Goal: Task Accomplishment & Management: Complete application form

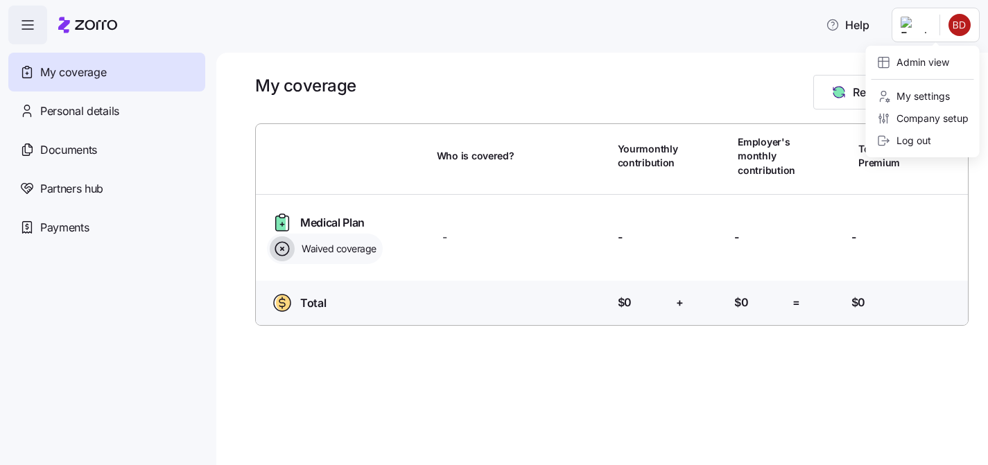
click at [939, 19] on html "Help My coverage Personal details Documents Partners hub Payments My coverage R…" at bounding box center [494, 228] width 988 height 457
click at [910, 72] on div "Admin view" at bounding box center [923, 62] width 103 height 22
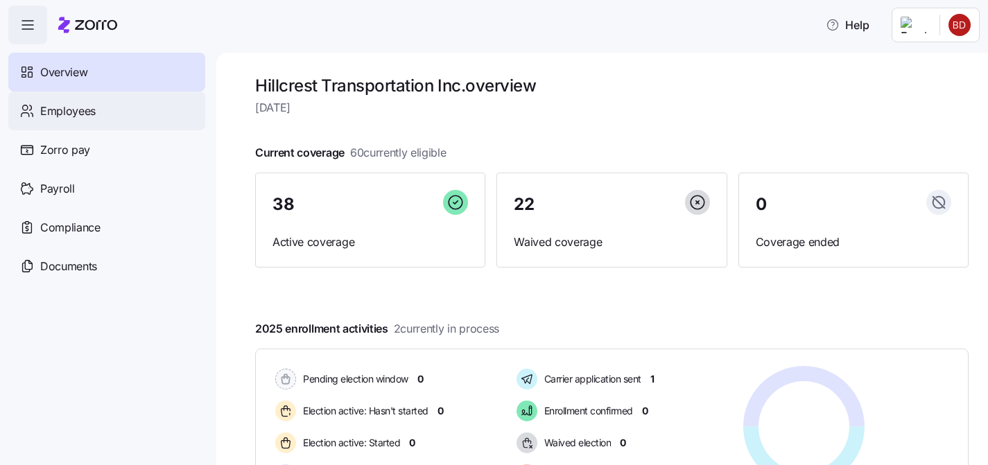
click at [65, 114] on span "Employees" at bounding box center [67, 111] width 55 height 17
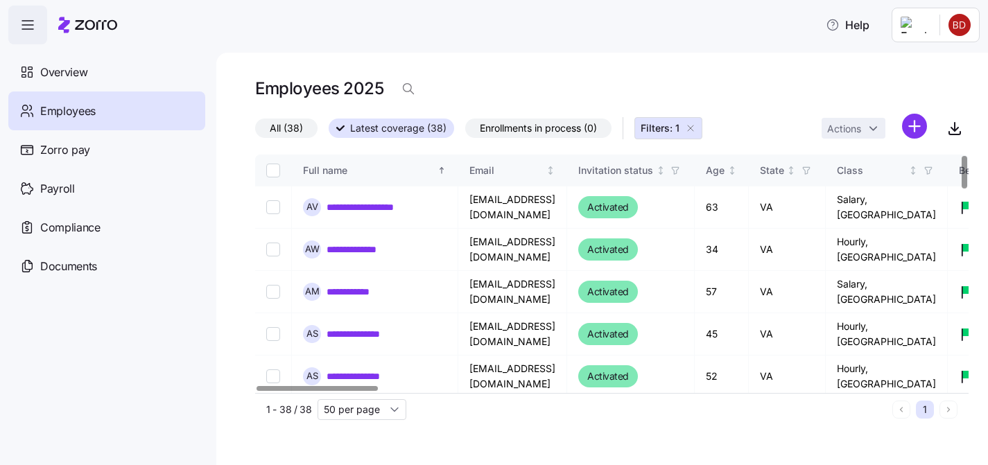
click at [695, 129] on icon "button" at bounding box center [690, 128] width 11 height 11
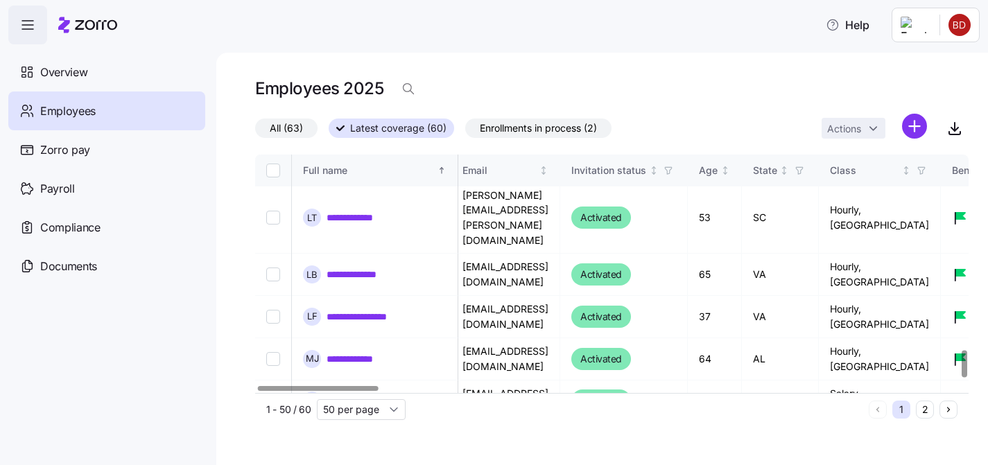
scroll to position [1763, 7]
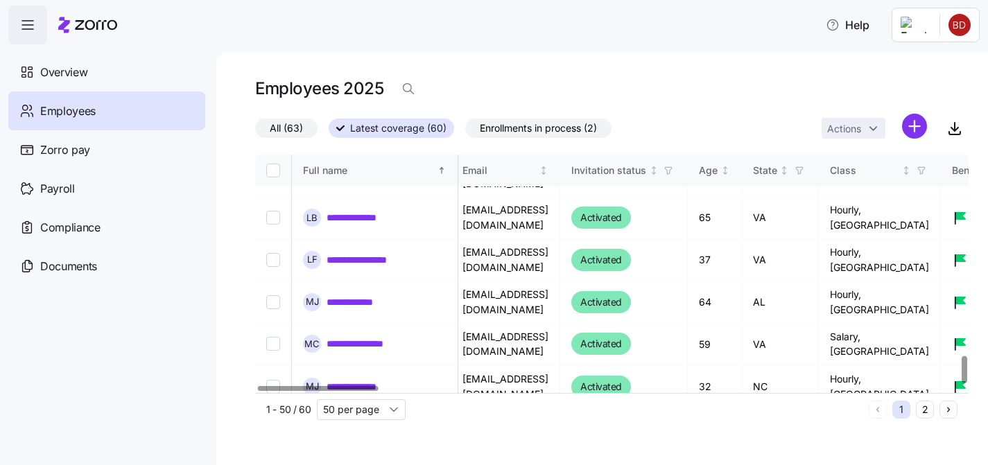
click at [928, 406] on button "2" at bounding box center [925, 410] width 18 height 18
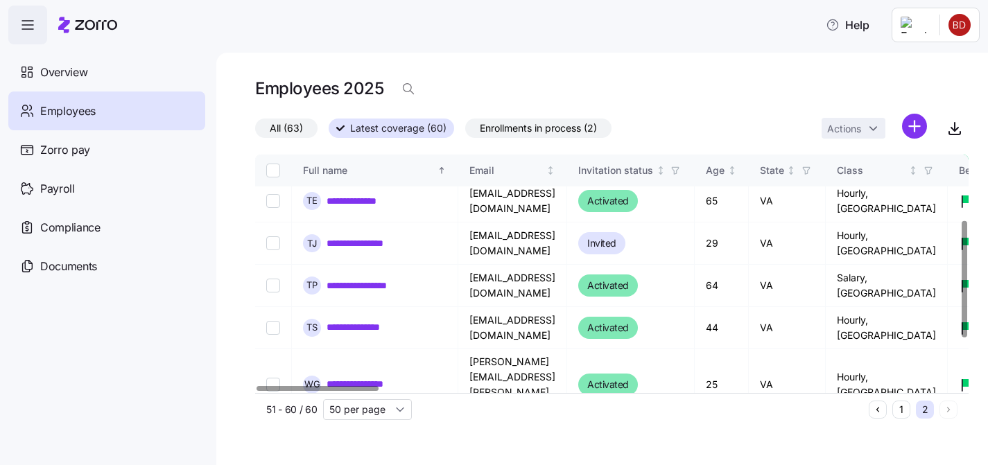
scroll to position [132, 0]
click at [277, 248] on input "Select record 5" at bounding box center [273, 244] width 14 height 14
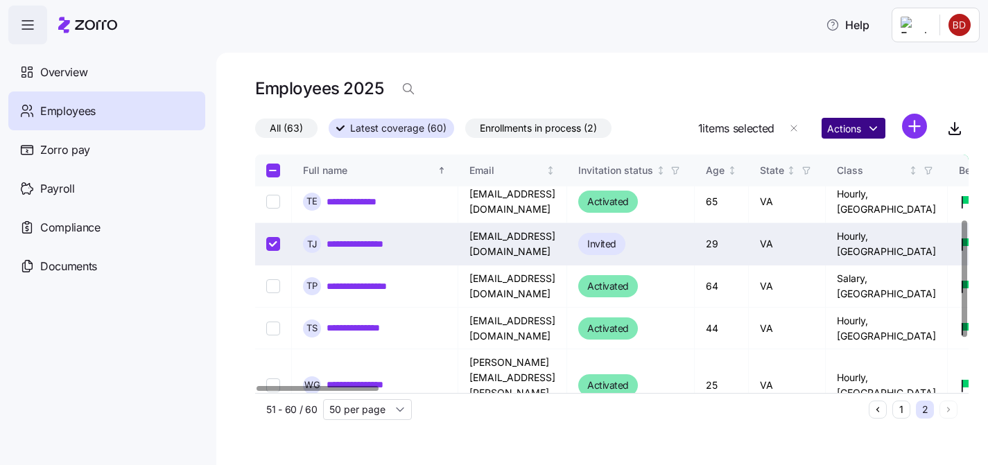
click at [854, 125] on html "**********" at bounding box center [494, 228] width 988 height 457
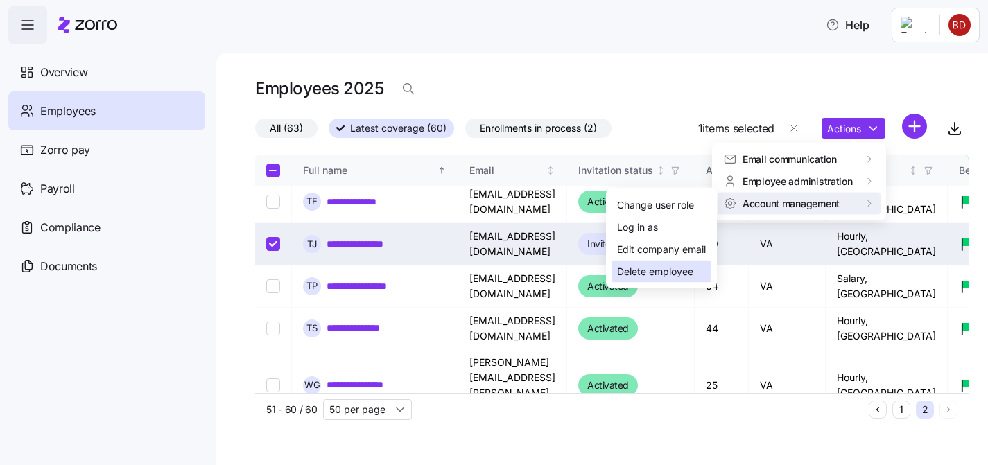
click at [672, 270] on div "Delete employee" at bounding box center [655, 271] width 76 height 15
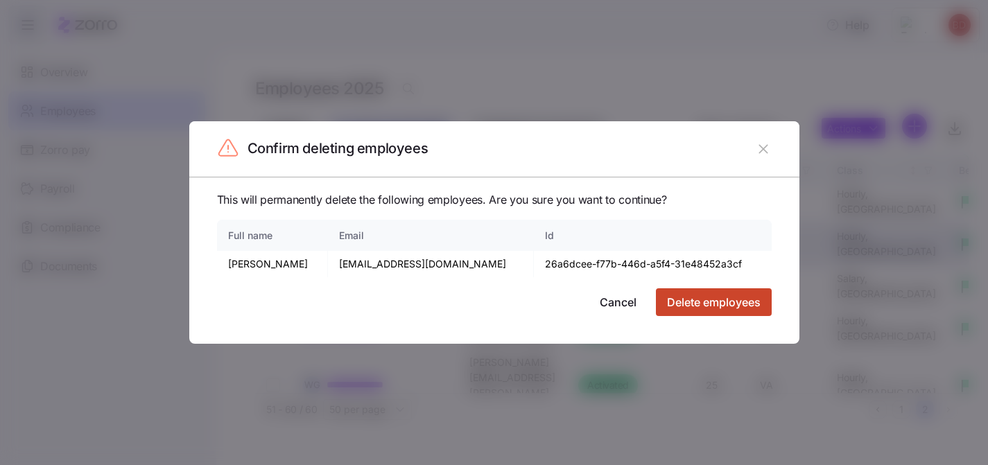
click at [718, 306] on span "Delete employees" at bounding box center [714, 302] width 94 height 17
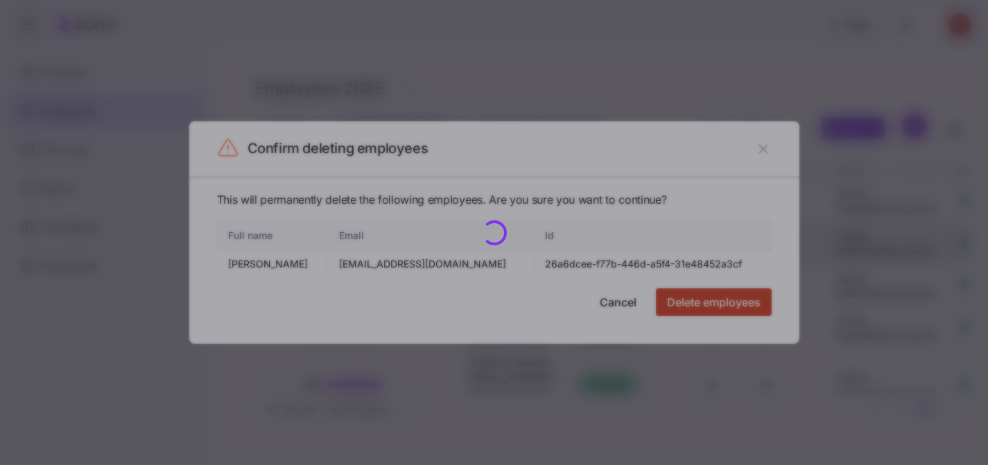
checkbox input "false"
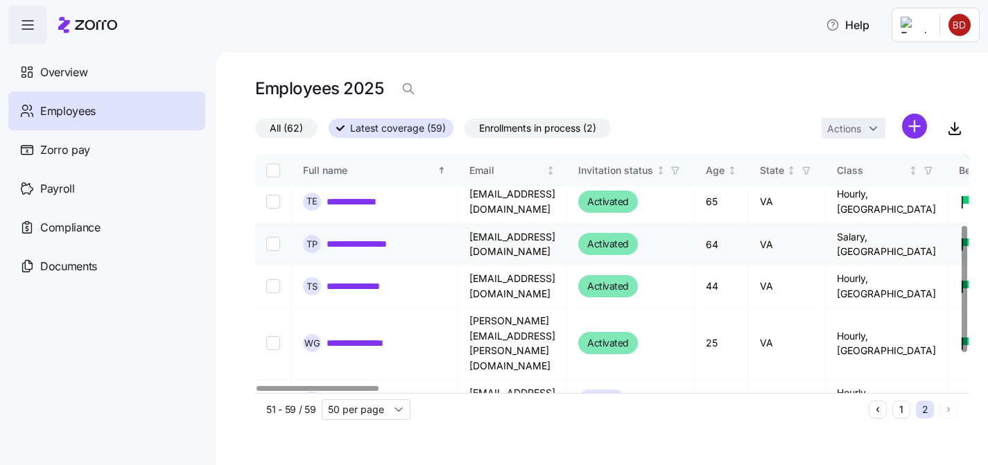
scroll to position [0, 0]
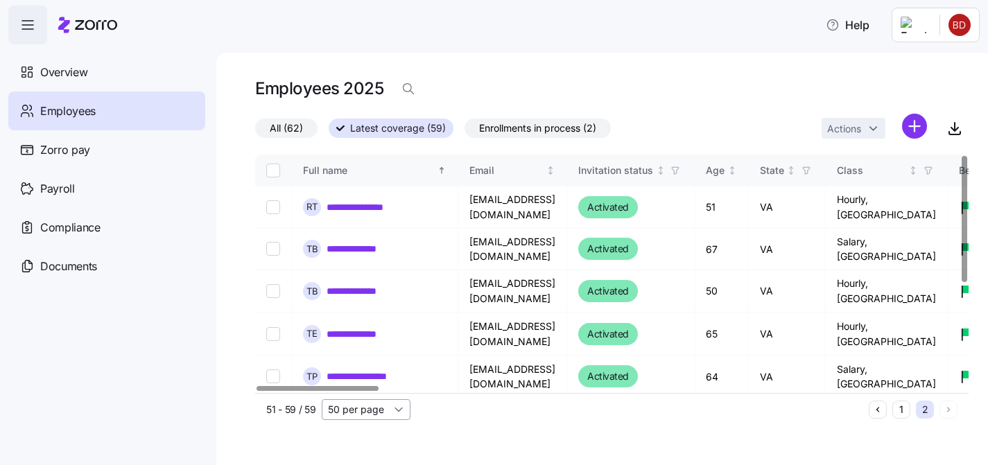
click at [377, 412] on input "50 per page" at bounding box center [366, 409] width 89 height 21
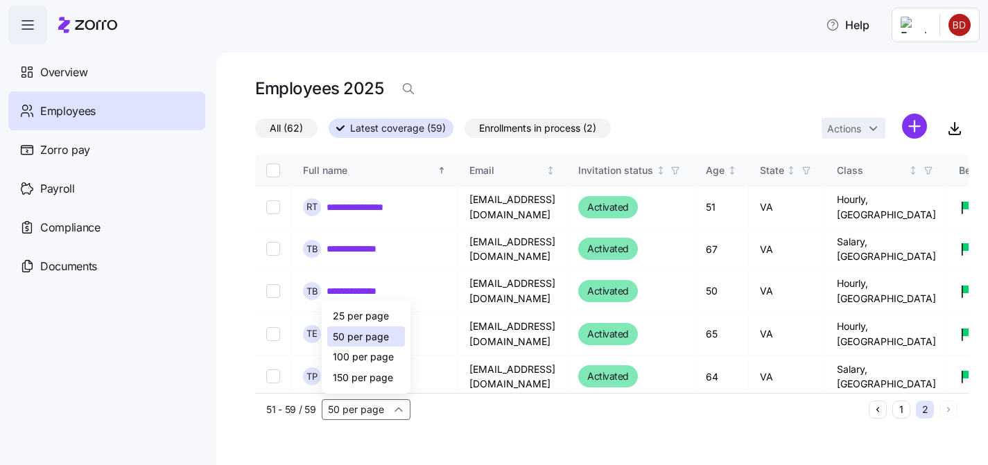
click at [372, 353] on span "100 per page" at bounding box center [363, 356] width 61 height 15
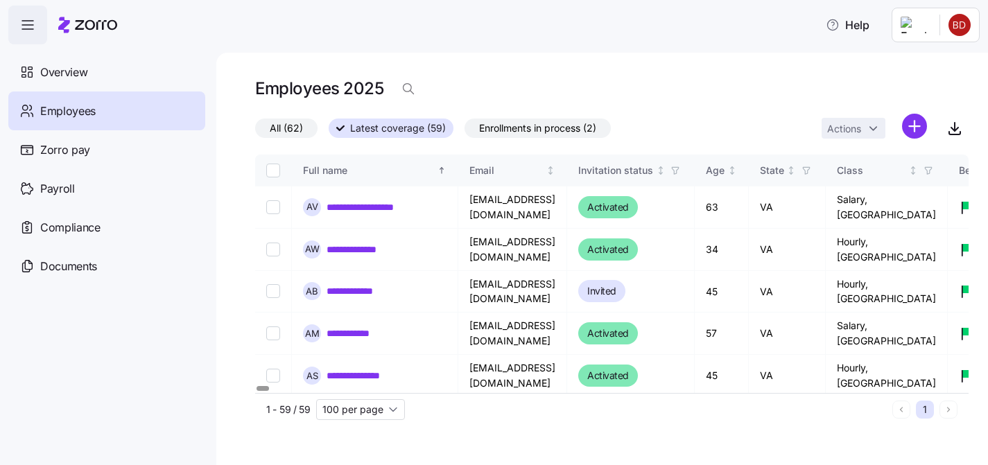
type input "100 per page"
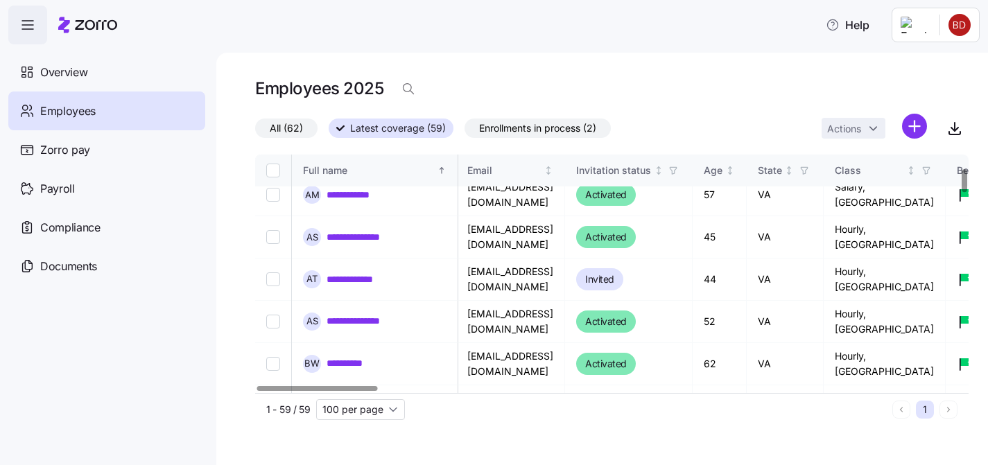
scroll to position [141, 2]
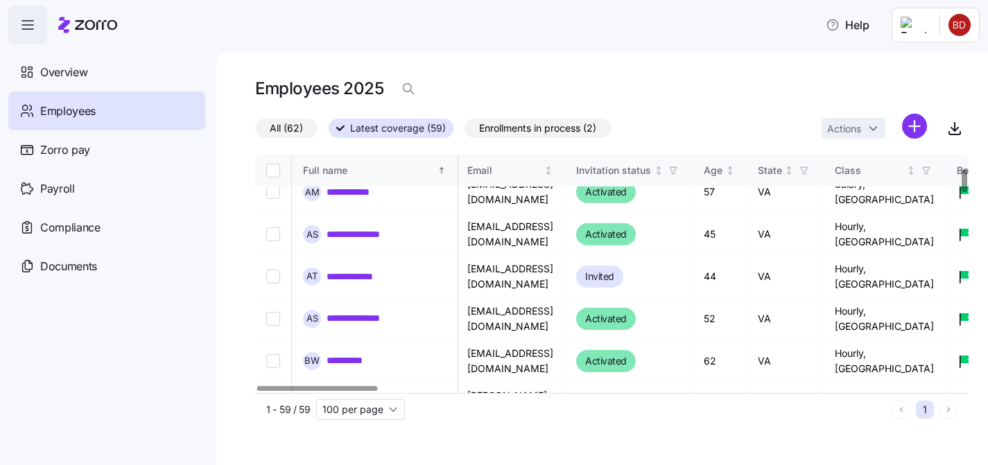
click at [294, 119] on label "All (62)" at bounding box center [286, 128] width 62 height 19
click at [255, 132] on input "All (62)" at bounding box center [255, 132] width 0 height 0
click at [295, 124] on span "All (62)" at bounding box center [286, 128] width 33 height 18
click at [255, 132] on input "All (62)" at bounding box center [255, 132] width 0 height 0
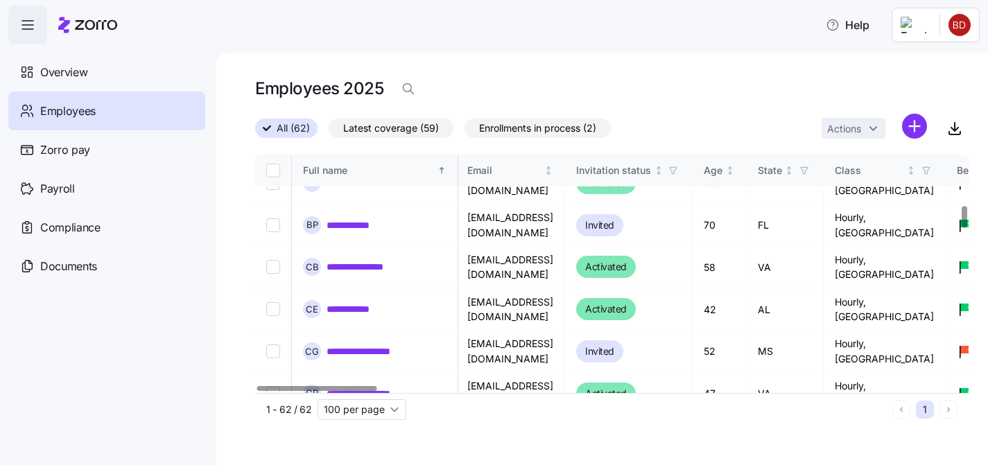
scroll to position [558, 2]
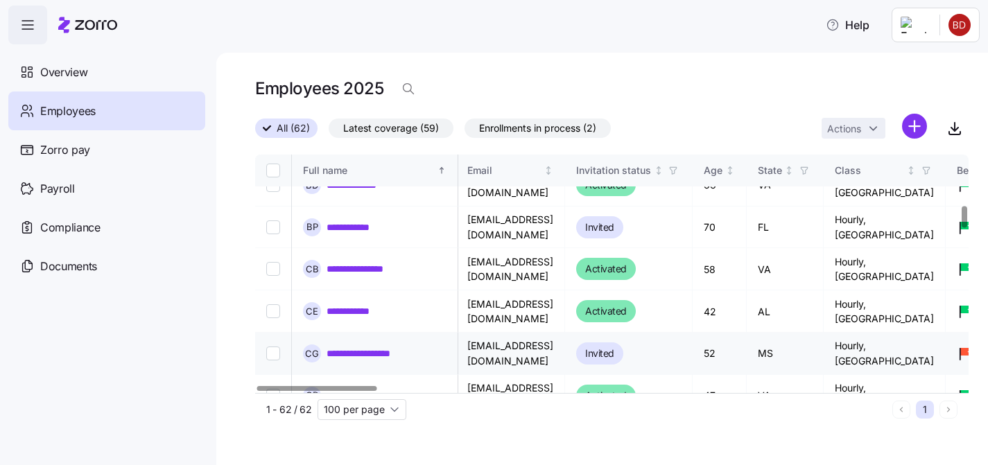
click at [270, 347] on input "Select record 17" at bounding box center [273, 354] width 14 height 14
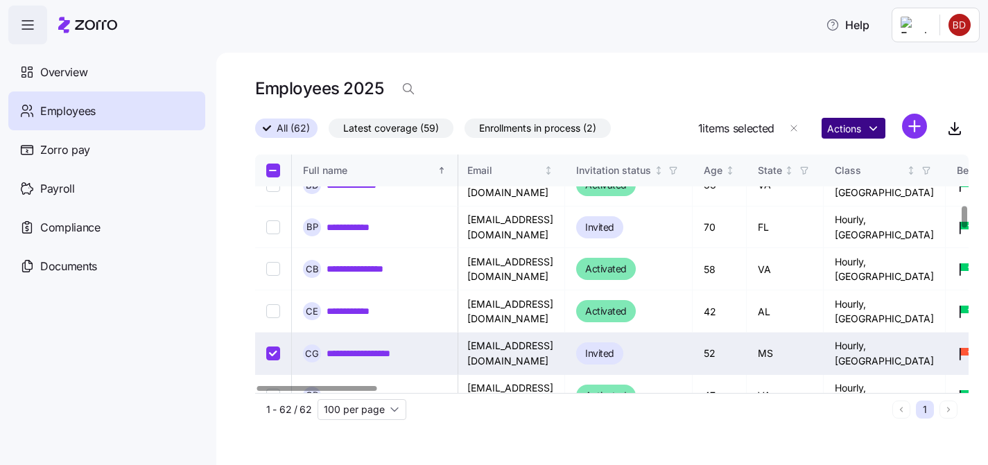
click at [864, 126] on html "**********" at bounding box center [494, 228] width 988 height 457
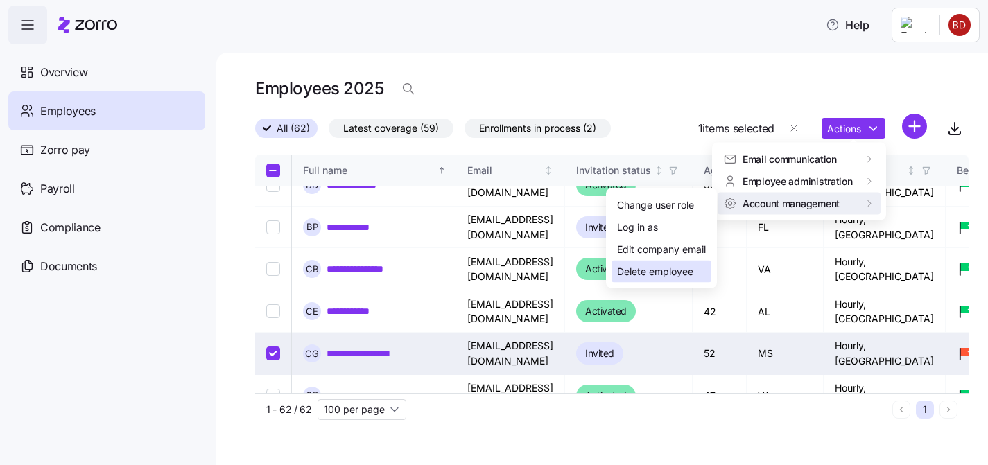
click at [686, 267] on div "Delete employee" at bounding box center [655, 271] width 76 height 15
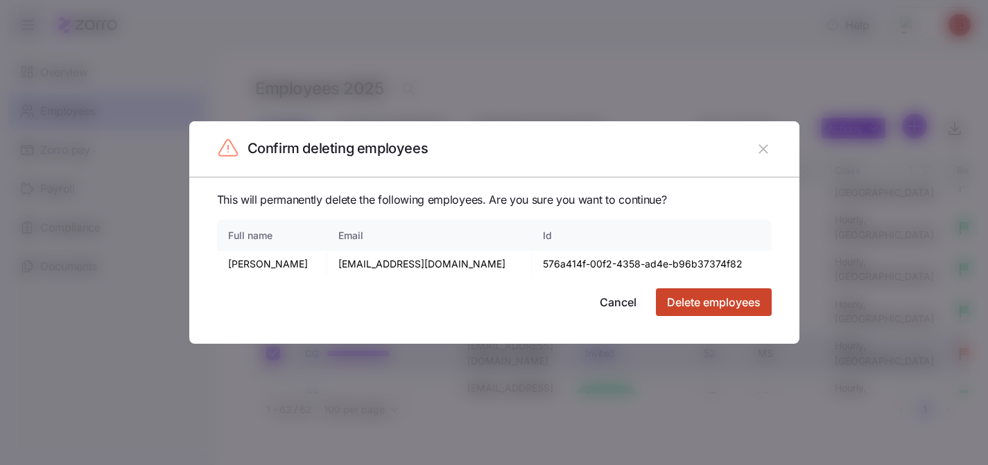
click at [703, 298] on span "Delete employees" at bounding box center [714, 302] width 94 height 17
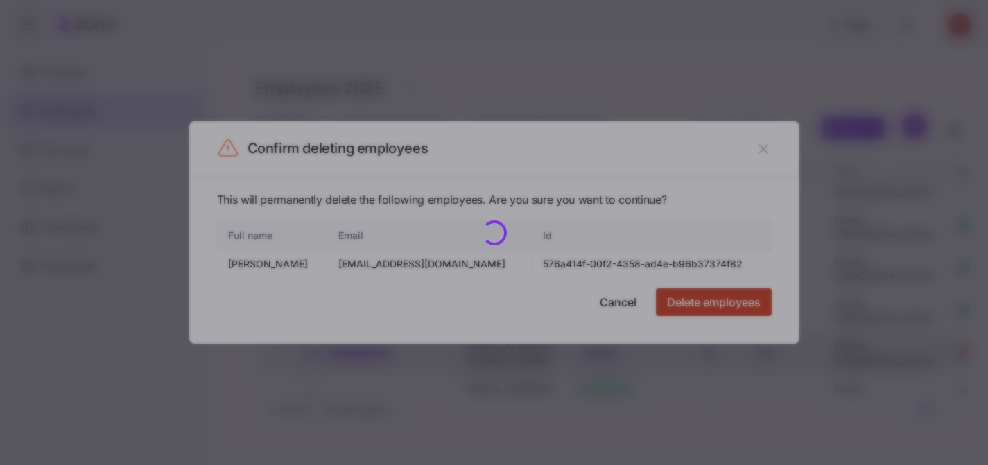
checkbox input "false"
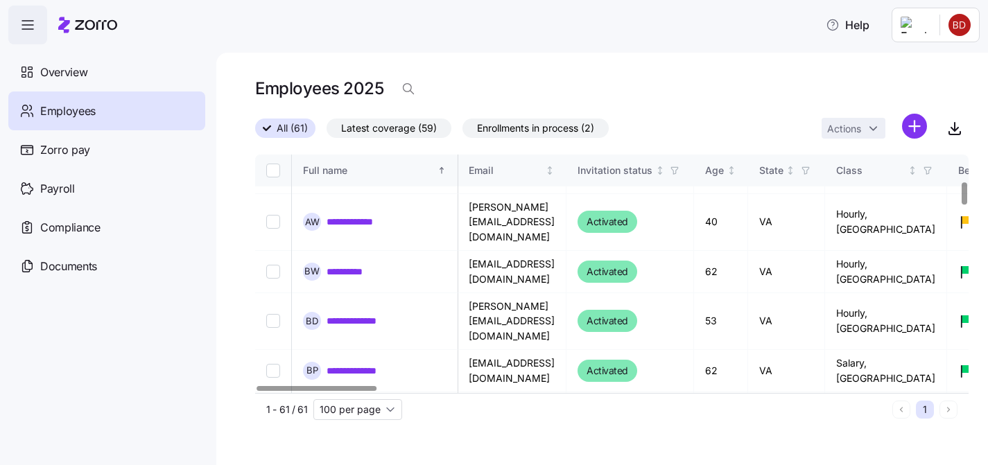
scroll to position [301, 1]
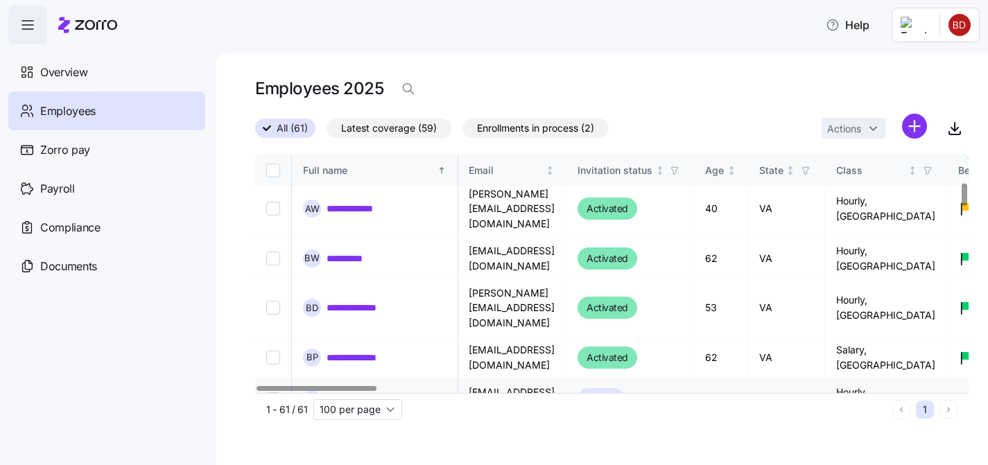
click at [269, 392] on input "Select record 12" at bounding box center [273, 399] width 14 height 14
checkbox input "true"
click at [854, 128] on html "**********" at bounding box center [494, 228] width 988 height 457
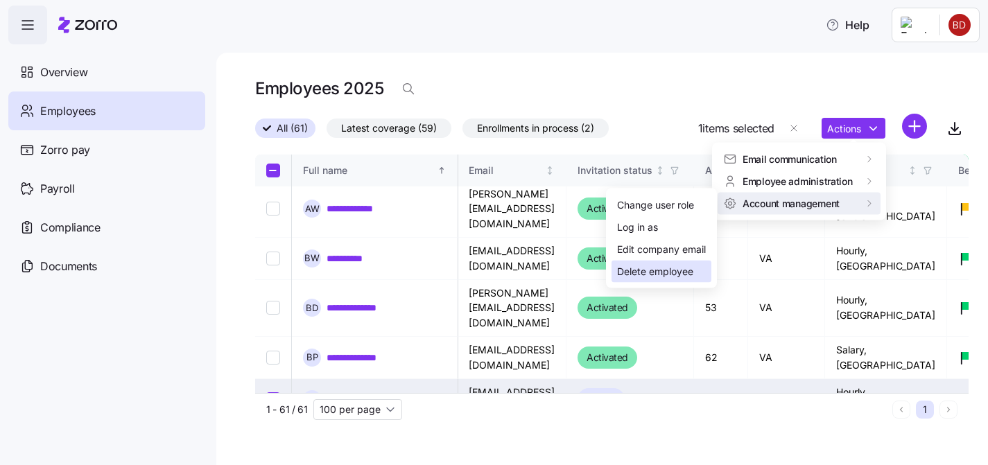
click at [690, 265] on div "Delete employee" at bounding box center [655, 271] width 76 height 15
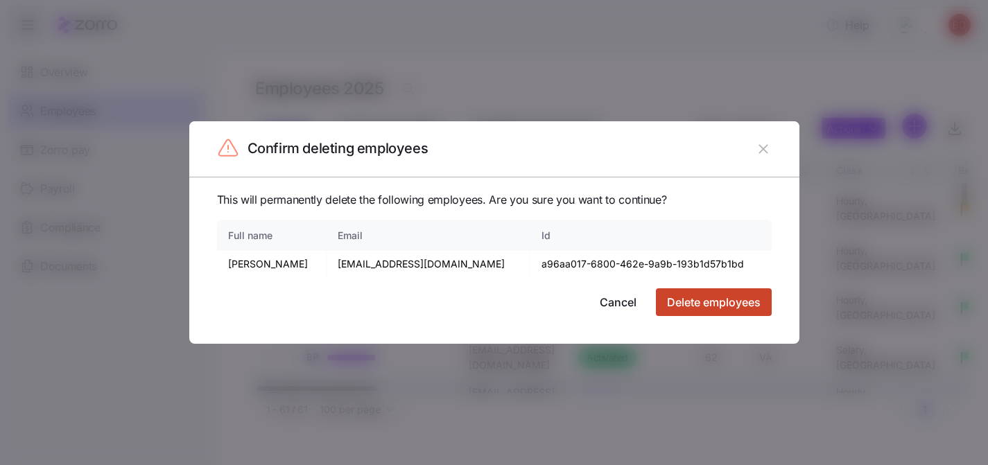
click at [704, 303] on span "Delete employees" at bounding box center [714, 302] width 94 height 17
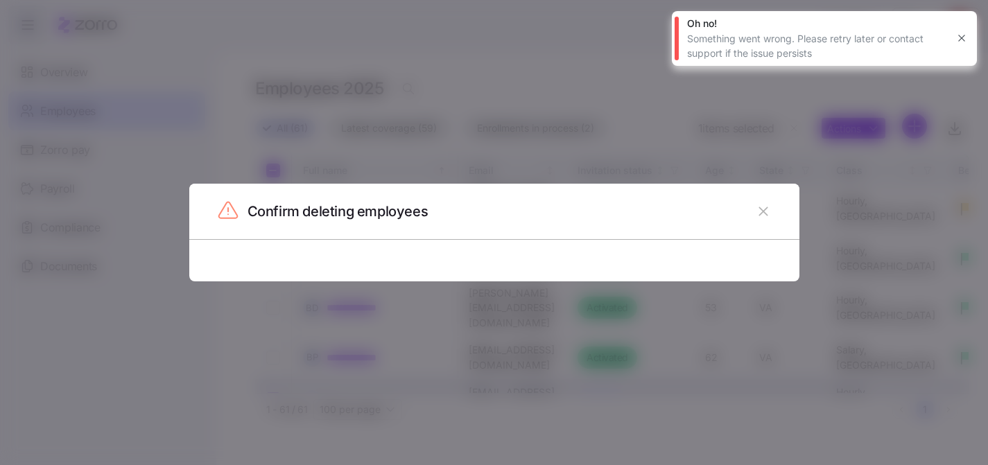
click at [777, 186] on header "Confirm deleting employees" at bounding box center [494, 211] width 610 height 55
click at [762, 212] on icon "button" at bounding box center [763, 211] width 9 height 9
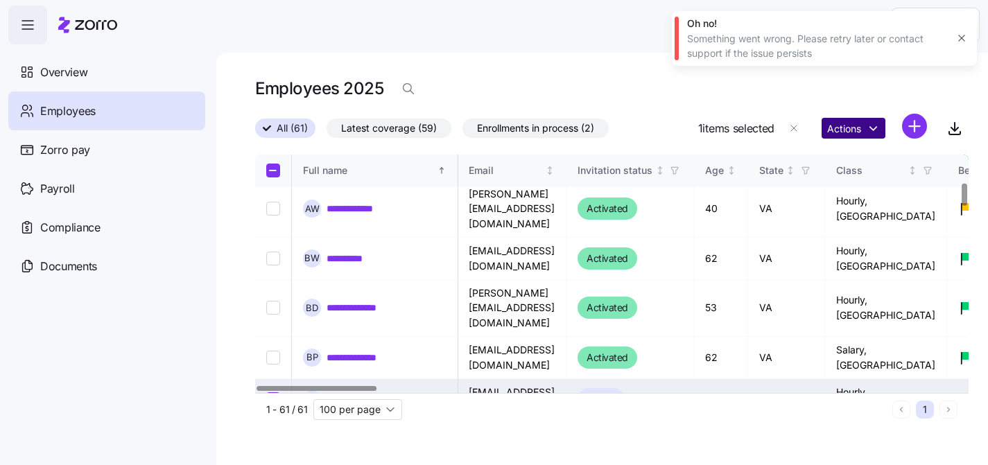
click at [871, 132] on html "**********" at bounding box center [494, 228] width 988 height 457
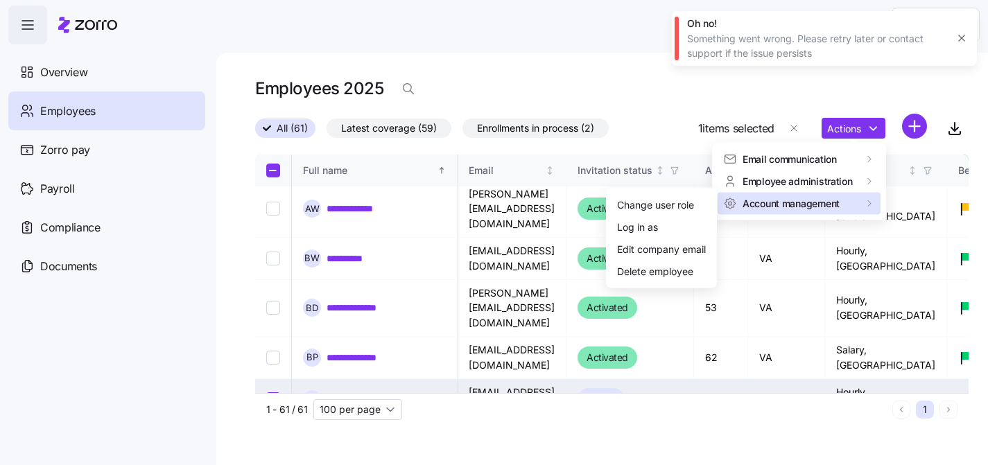
click at [757, 202] on span "Account management" at bounding box center [791, 203] width 97 height 14
click at [675, 268] on div "Delete employee" at bounding box center [655, 271] width 76 height 15
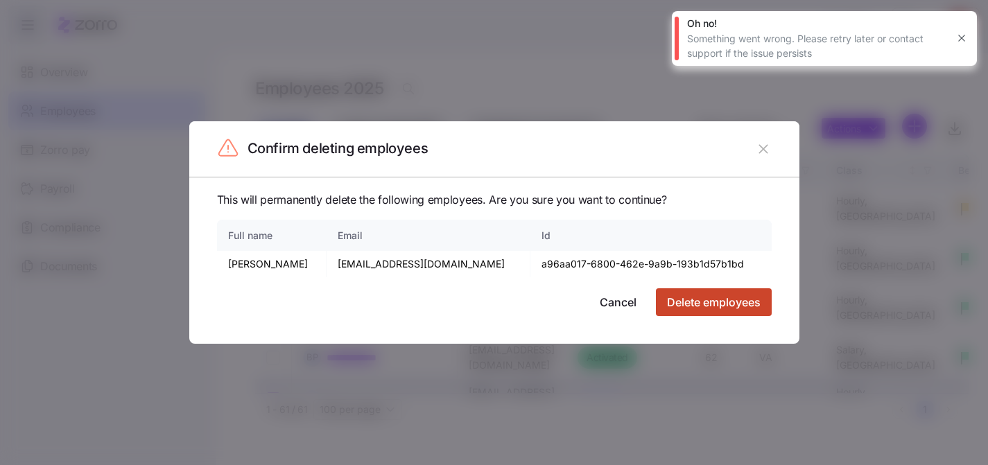
click at [713, 309] on span "Delete employees" at bounding box center [714, 302] width 94 height 17
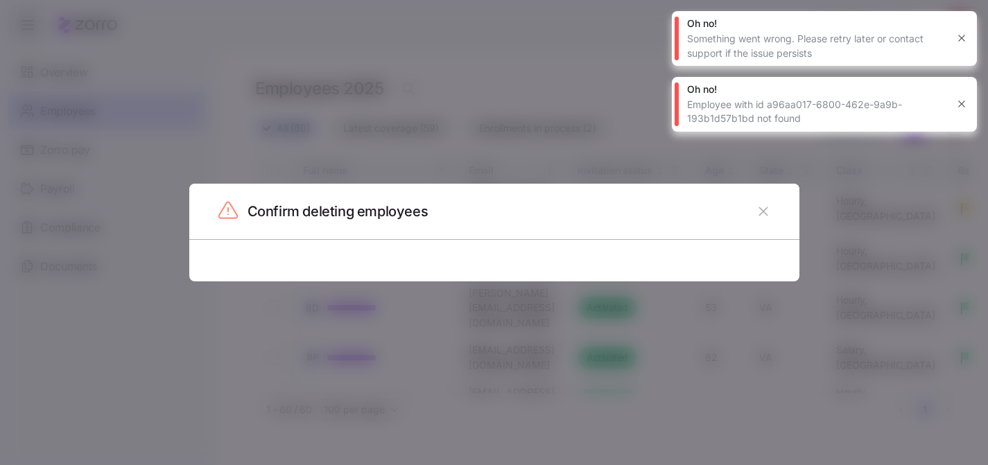
click at [959, 40] on icon "button" at bounding box center [961, 38] width 11 height 11
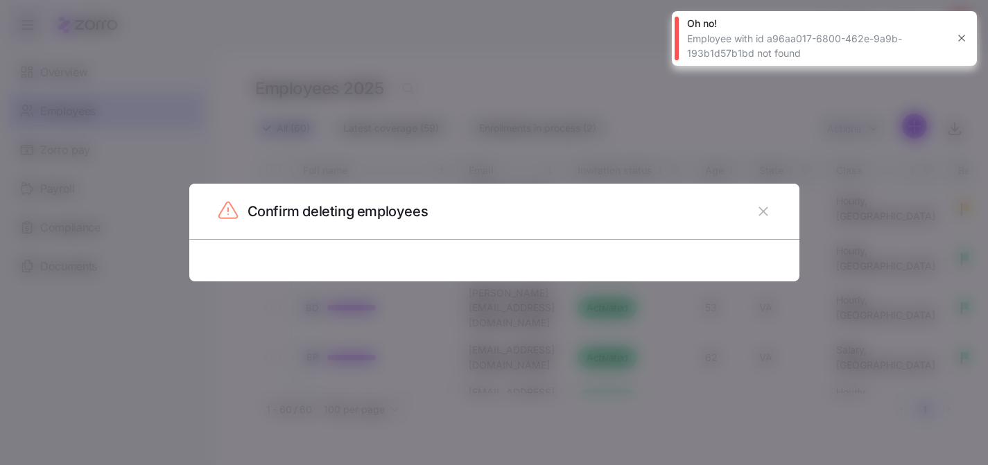
click at [965, 38] on icon "button" at bounding box center [961, 38] width 11 height 11
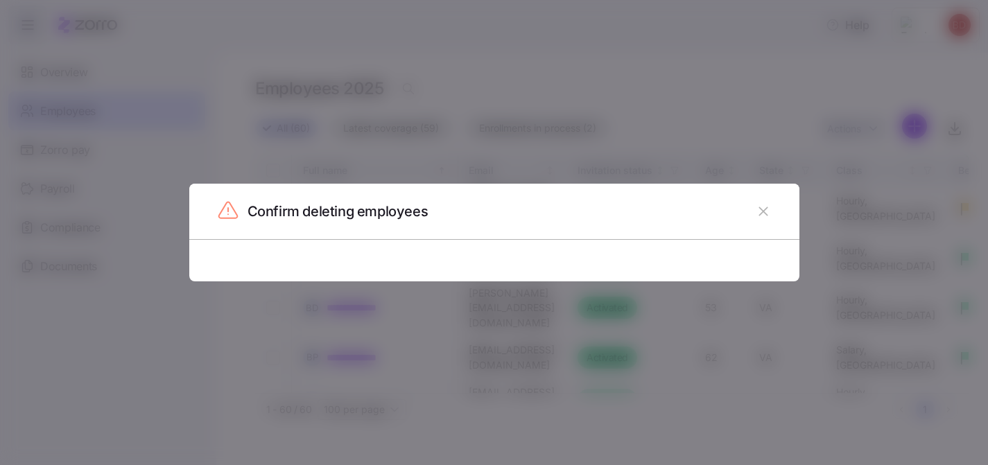
click at [764, 208] on icon "button" at bounding box center [763, 211] width 15 height 15
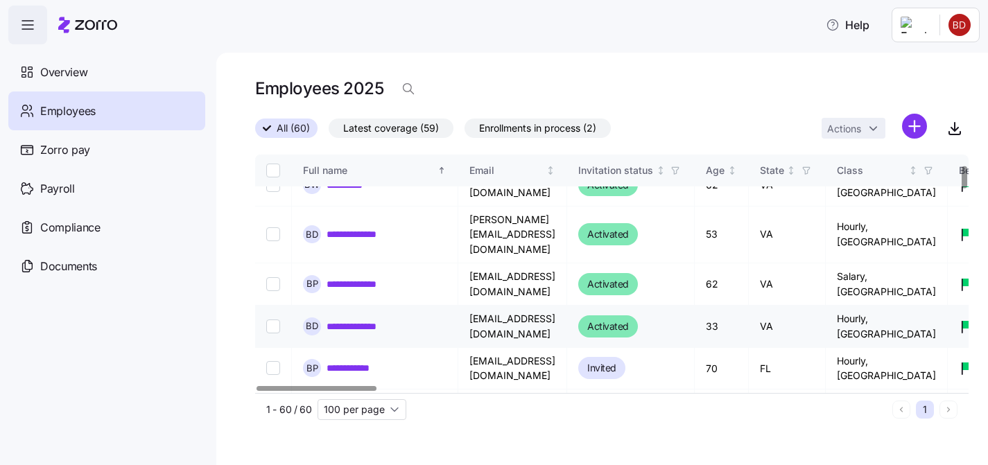
scroll to position [0, 0]
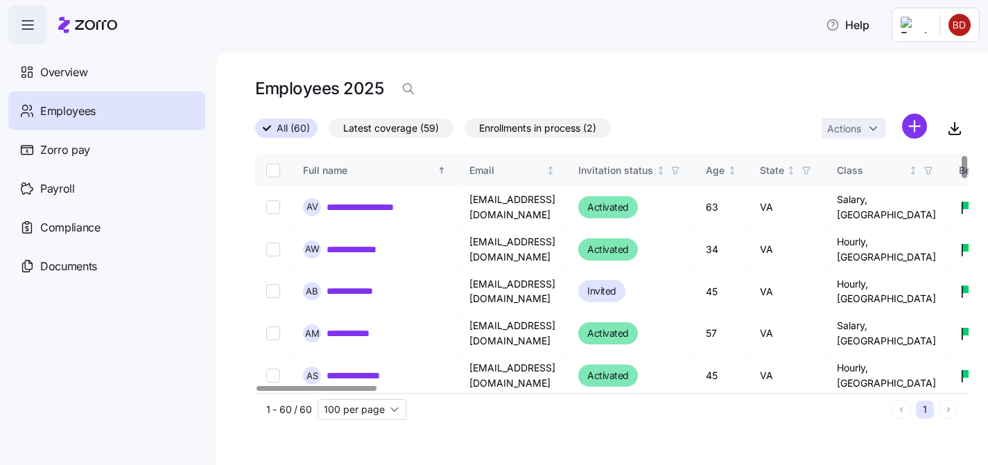
click at [546, 128] on span "Enrollments in process (2)" at bounding box center [537, 128] width 117 height 18
click at [465, 132] on input "Enrollments in process (2)" at bounding box center [465, 132] width 0 height 0
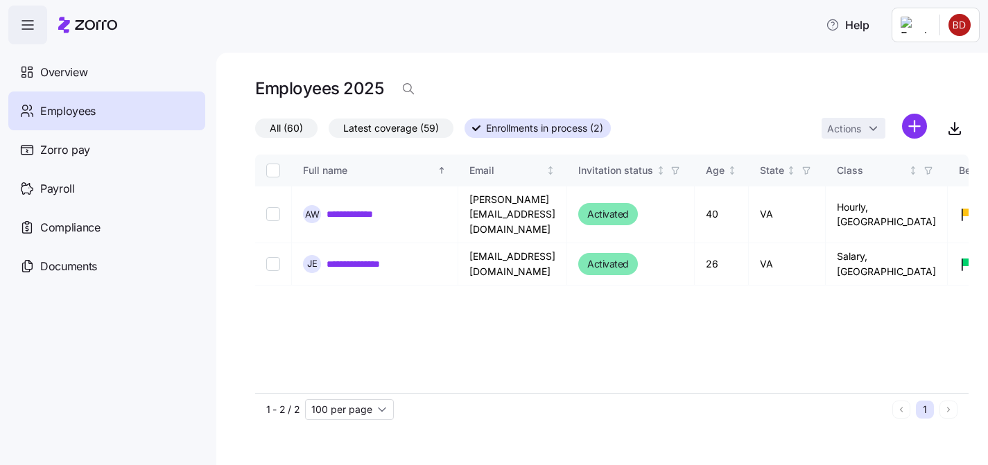
click at [298, 132] on span "All (60)" at bounding box center [286, 128] width 33 height 18
click at [255, 132] on input "All (60)" at bounding box center [255, 132] width 0 height 0
click at [290, 131] on span "All (60)" at bounding box center [286, 128] width 33 height 18
click at [255, 132] on input "All (60)" at bounding box center [255, 132] width 0 height 0
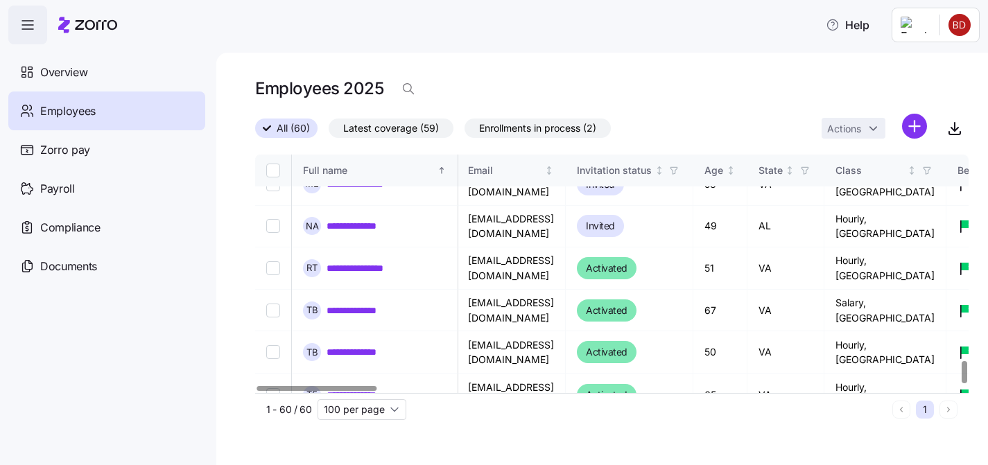
scroll to position [2212, 1]
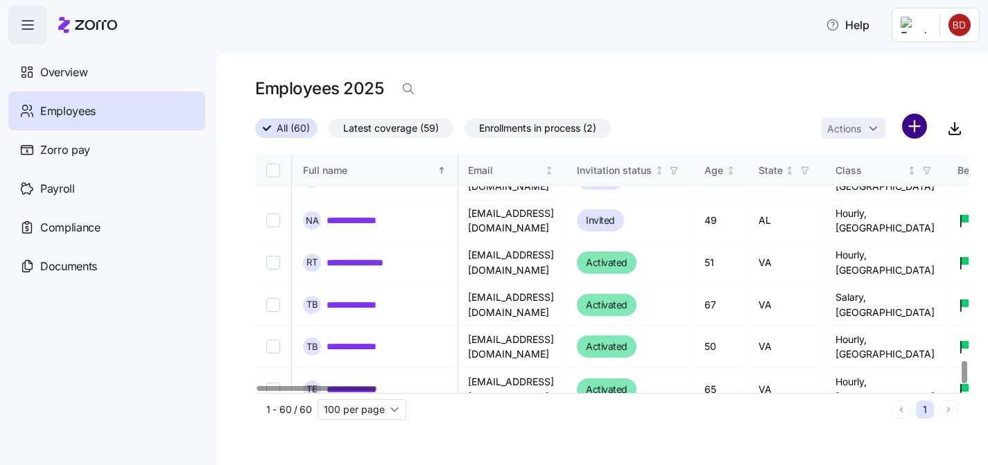
click at [923, 121] on html "**********" at bounding box center [494, 228] width 988 height 457
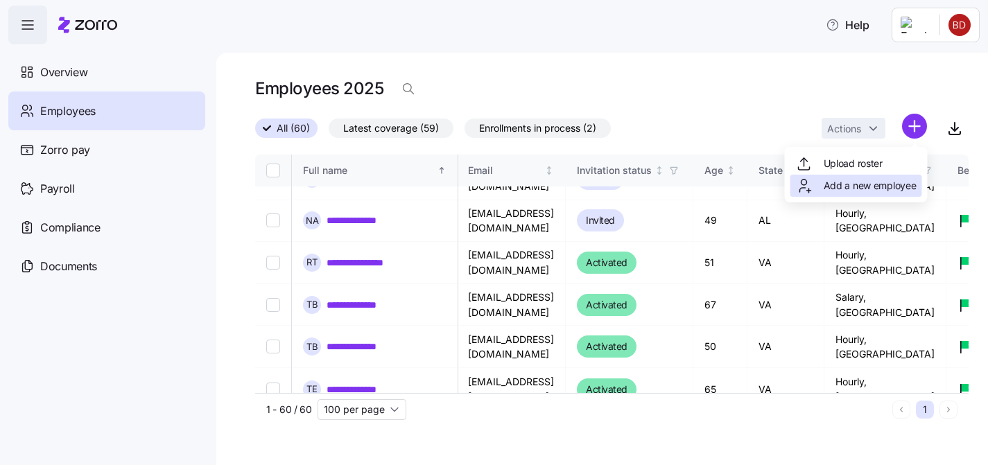
click at [868, 184] on span "Add a new employee" at bounding box center [870, 186] width 93 height 14
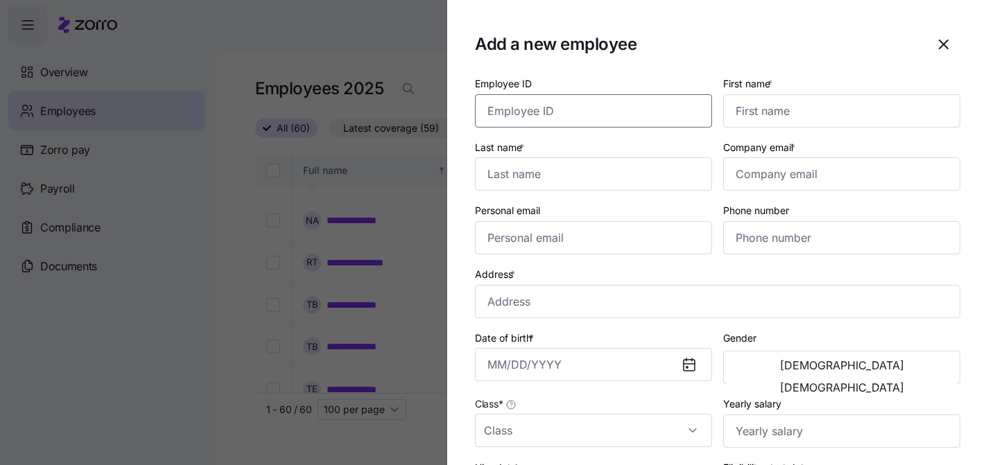
click at [579, 105] on input "Employee ID" at bounding box center [593, 110] width 237 height 33
click at [743, 115] on input "First name *" at bounding box center [841, 110] width 237 height 33
type input "Caliph"
click at [590, 175] on input "Last name *" at bounding box center [593, 173] width 237 height 33
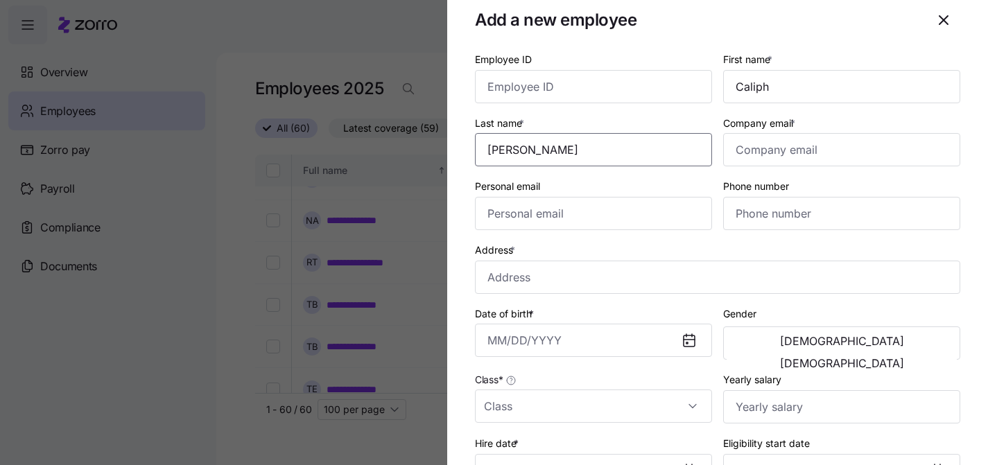
scroll to position [19, 0]
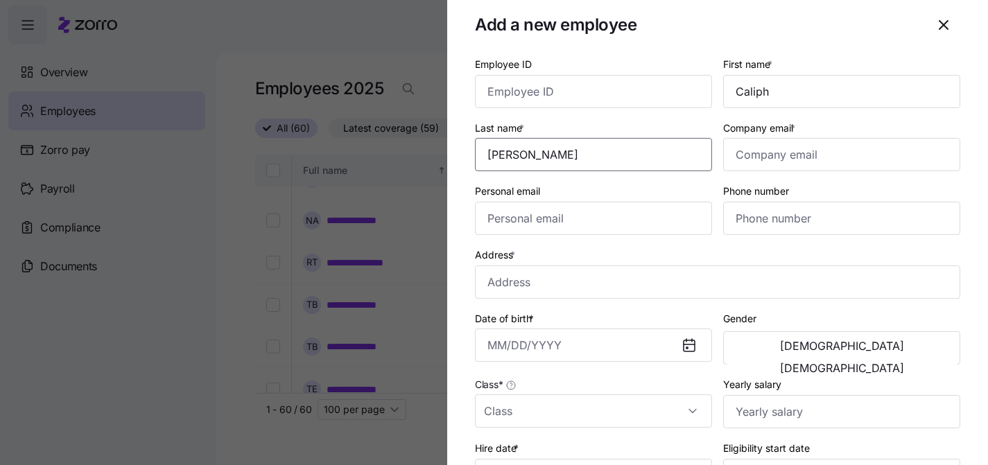
type input "[PERSON_NAME]"
click at [761, 156] on input "Company email *" at bounding box center [841, 154] width 237 height 33
paste input "[EMAIL_ADDRESS][DOMAIN_NAME]"
type input "[EMAIL_ADDRESS][DOMAIN_NAME]"
click at [528, 293] on input "Address *" at bounding box center [717, 282] width 485 height 33
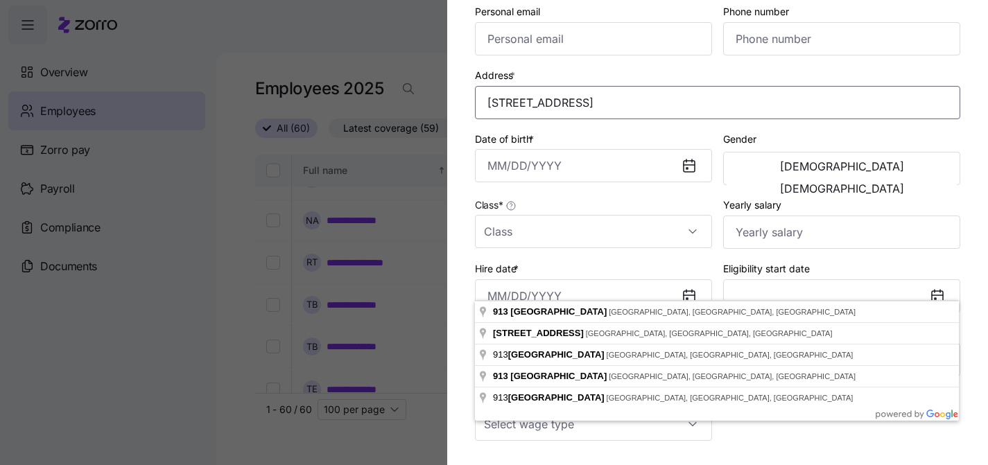
scroll to position [200, 0]
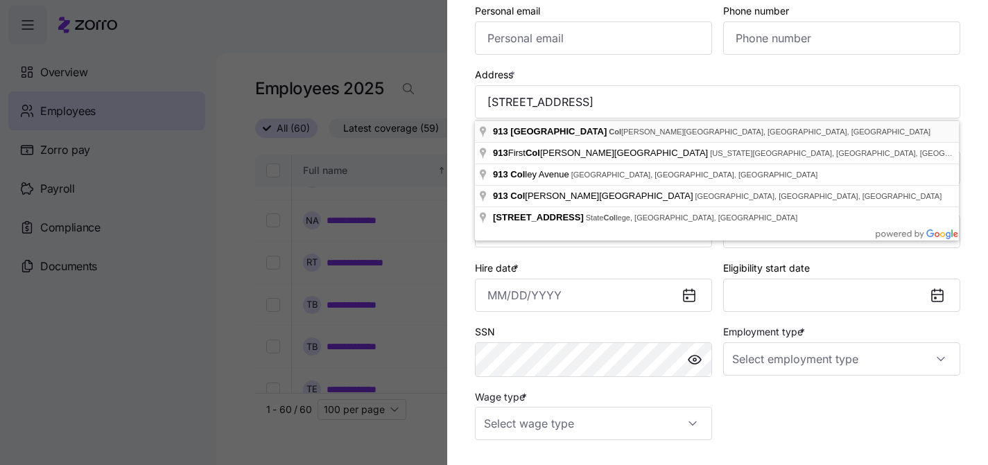
type input "[STREET_ADDRESS]"
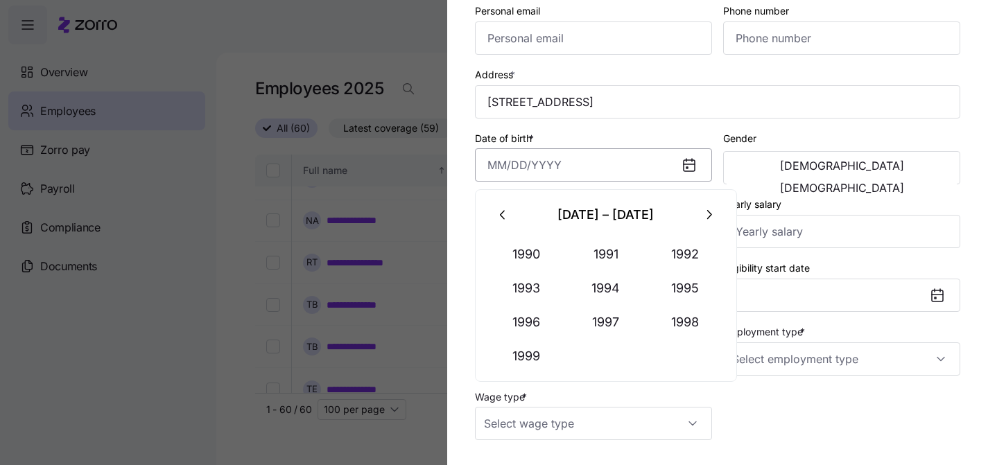
click at [593, 160] on input "Date of birth *" at bounding box center [593, 164] width 237 height 33
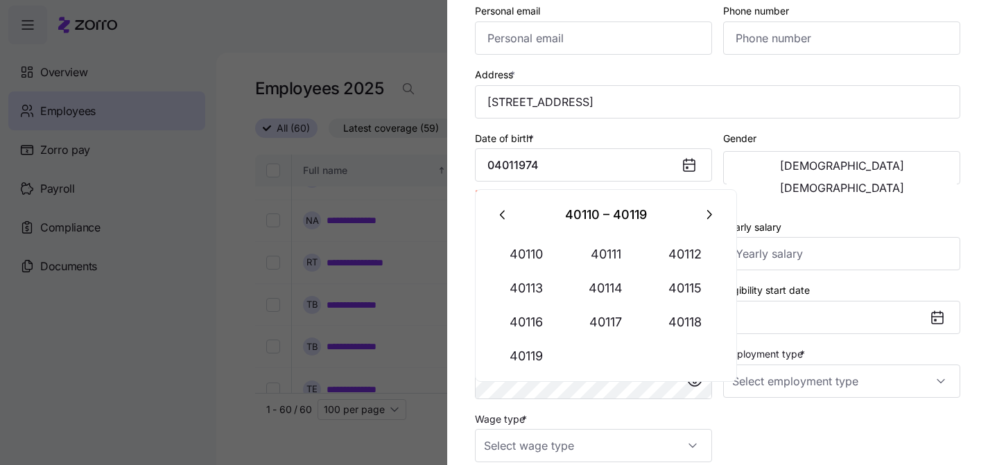
type input "[DATE], 40119"
click at [630, 173] on input "[DATE], 40119" at bounding box center [593, 164] width 237 height 33
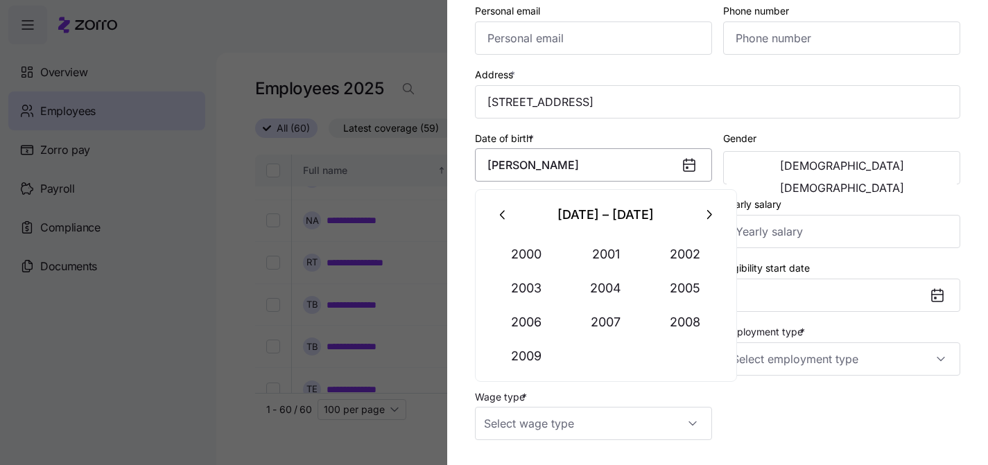
type input "J"
type input "[DATE]"
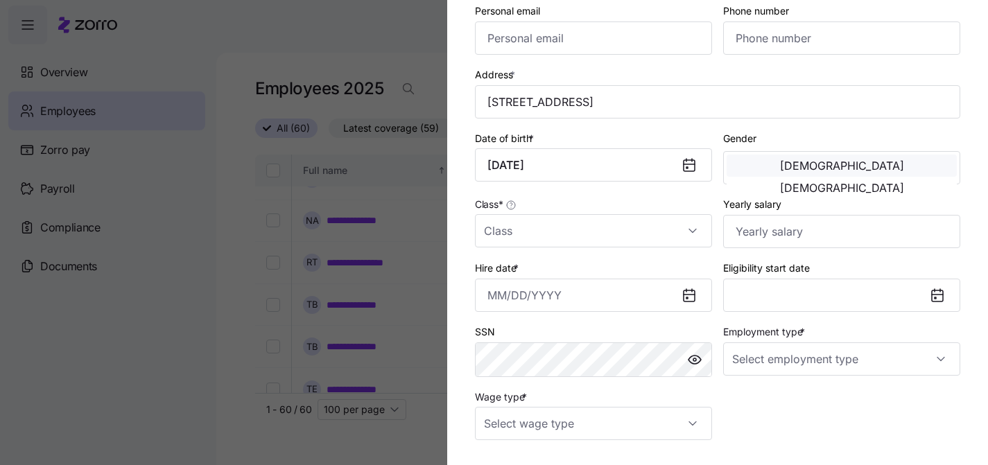
click at [795, 171] on span "[DEMOGRAPHIC_DATA]" at bounding box center [842, 165] width 124 height 11
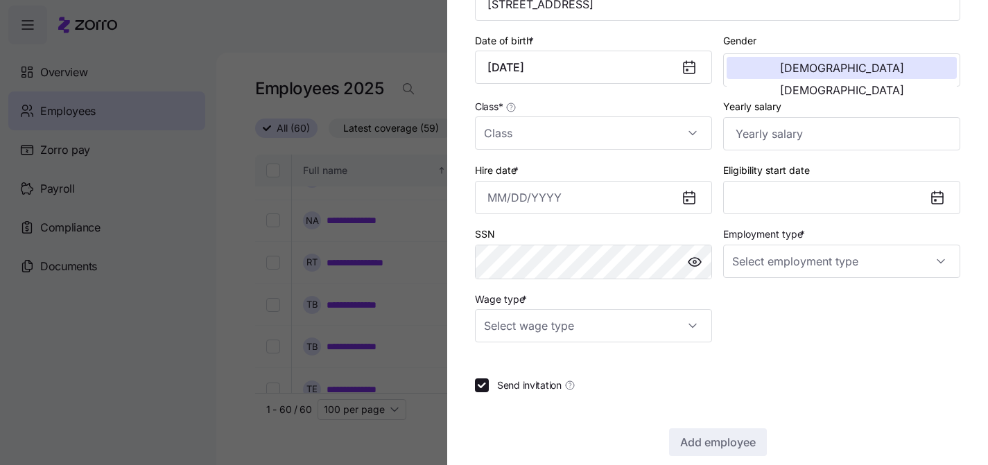
scroll to position [315, 0]
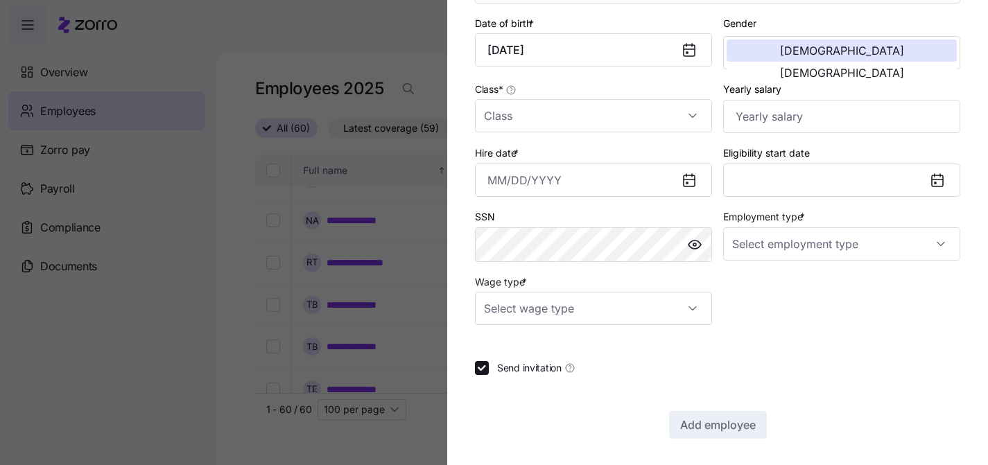
click at [660, 124] on input "Class *" at bounding box center [593, 115] width 237 height 33
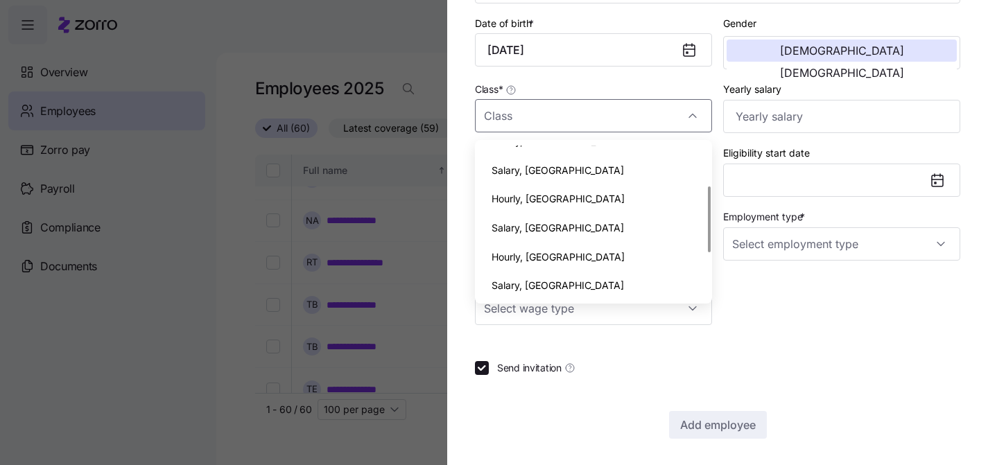
scroll to position [0, 0]
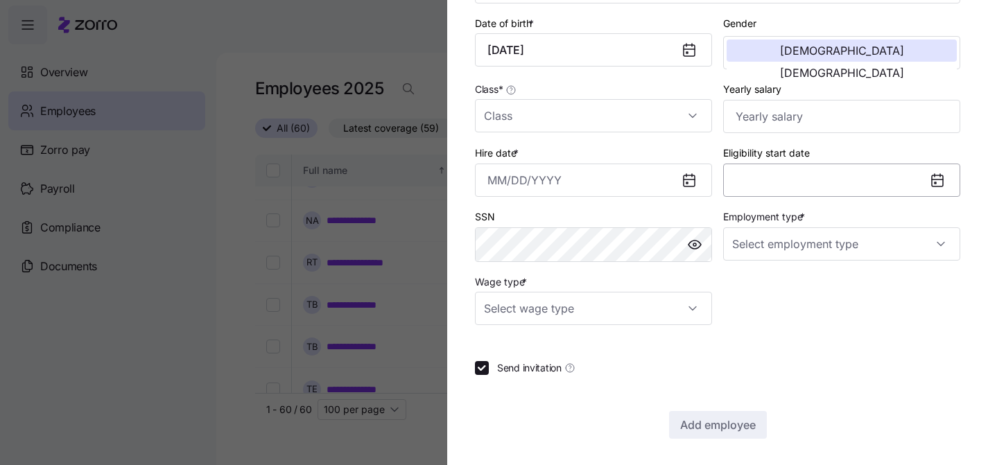
click at [756, 181] on button "Eligibility start date" at bounding box center [841, 180] width 237 height 33
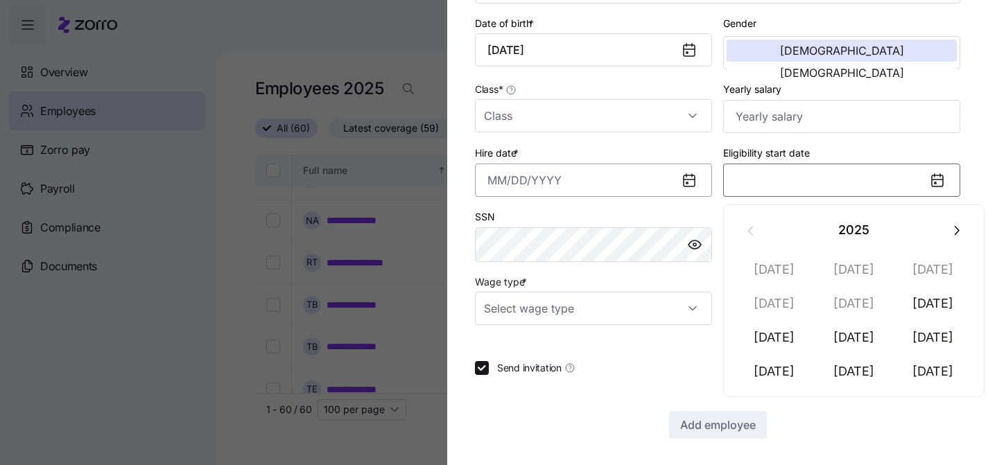
click at [492, 189] on input "Hire date *" at bounding box center [593, 180] width 237 height 33
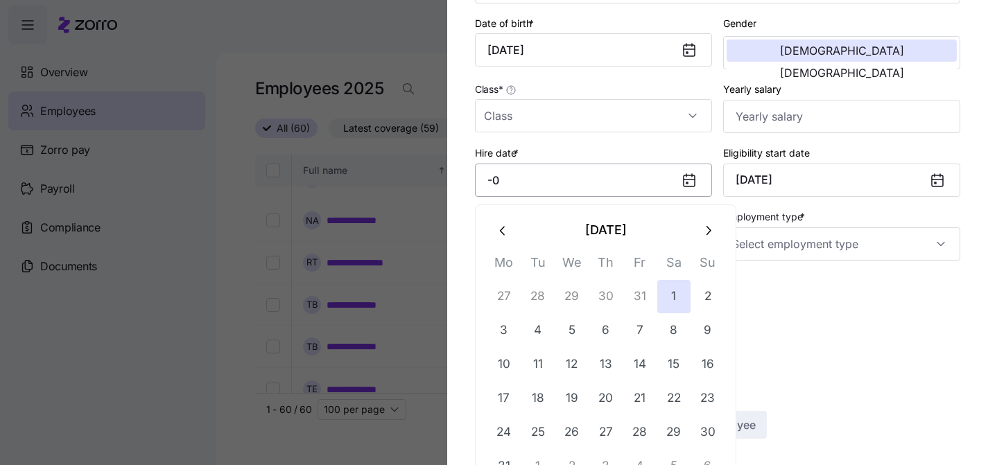
type input "-"
type input "[DATE]"
click at [786, 114] on input "Yearly salary" at bounding box center [841, 116] width 237 height 33
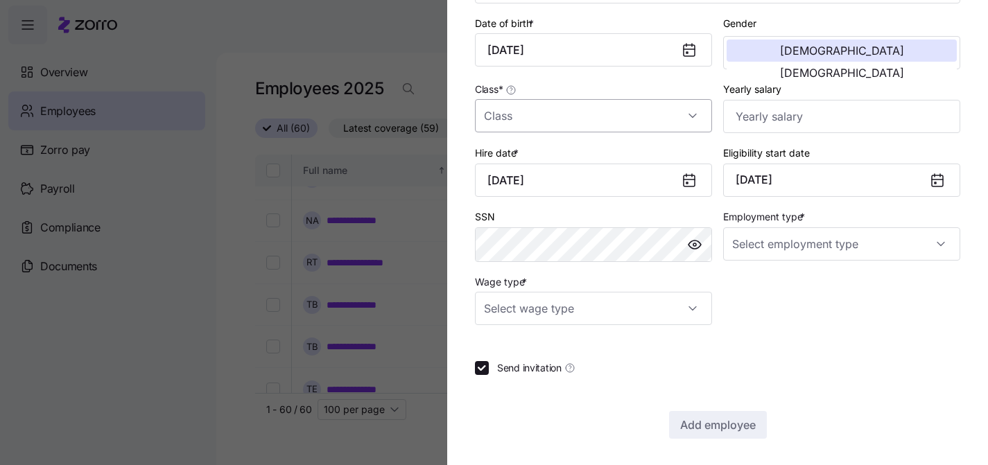
click at [641, 112] on input "Class *" at bounding box center [593, 115] width 237 height 33
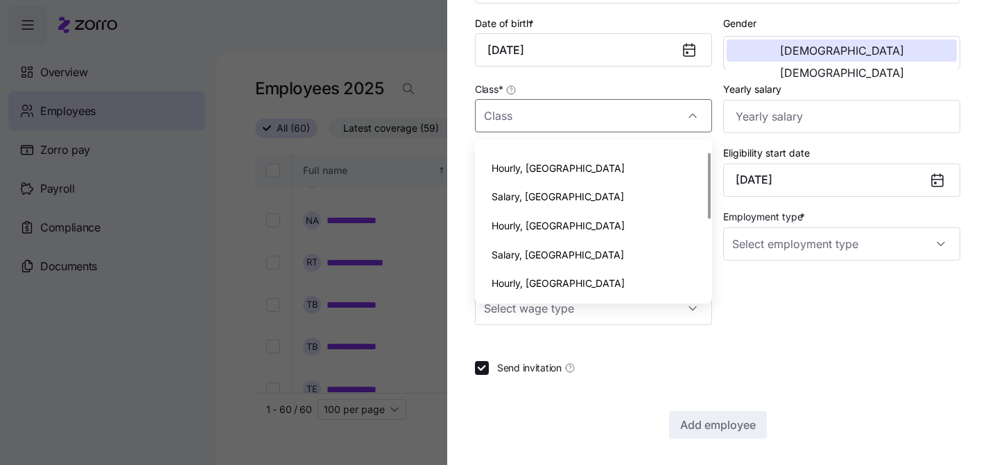
scroll to position [12, 0]
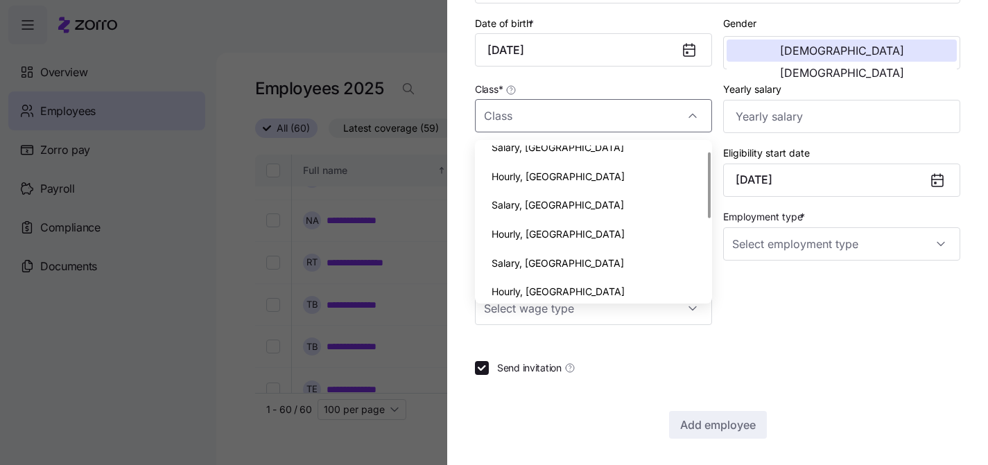
click at [564, 180] on div "Hourly, [GEOGRAPHIC_DATA]" at bounding box center [594, 176] width 226 height 29
type input "Hourly, [GEOGRAPHIC_DATA]"
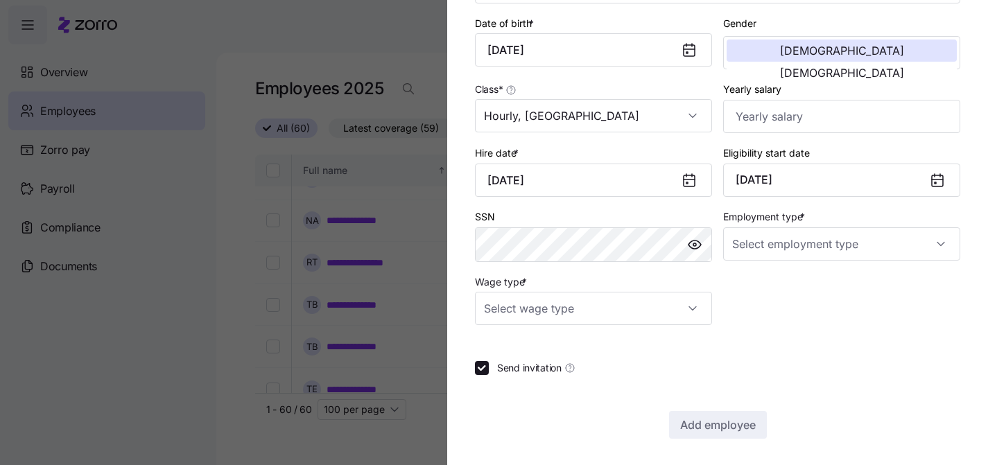
scroll to position [320, 0]
click at [768, 249] on input "Employment type *" at bounding box center [841, 242] width 237 height 33
click at [768, 280] on span "Full Time" at bounding box center [760, 284] width 40 height 15
type input "Full Time"
click at [691, 252] on span "button" at bounding box center [694, 243] width 21 height 21
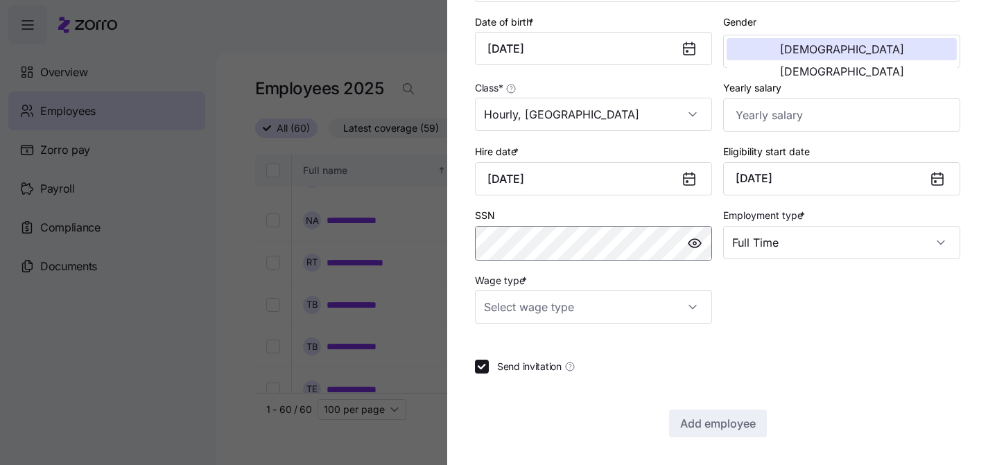
click at [691, 252] on span "button" at bounding box center [694, 243] width 21 height 21
click at [607, 309] on input "Wage type *" at bounding box center [593, 307] width 237 height 33
click at [589, 376] on div "Hourly" at bounding box center [594, 377] width 226 height 29
type input "Hourly"
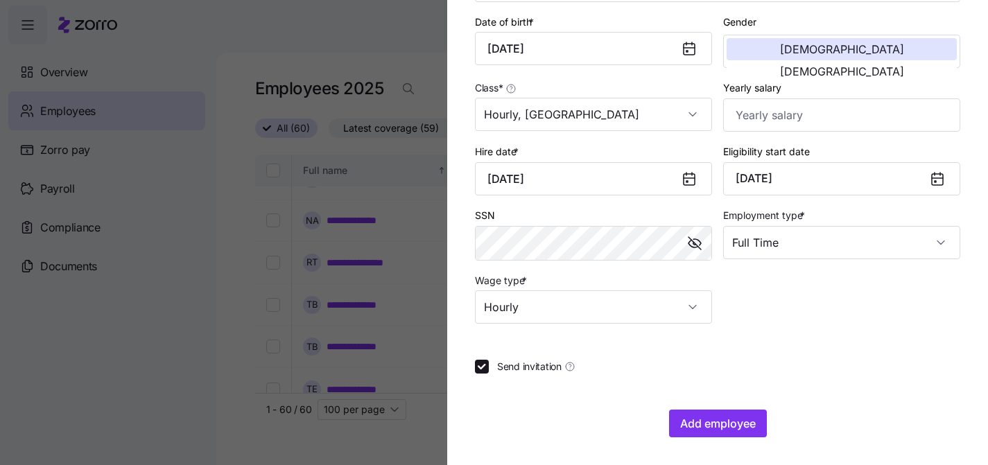
click at [536, 369] on span "Send invitation" at bounding box center [529, 367] width 64 height 14
click at [489, 369] on input "Send invitation" at bounding box center [482, 367] width 14 height 14
checkbox input "false"
click at [721, 417] on span "Add employee" at bounding box center [718, 423] width 76 height 17
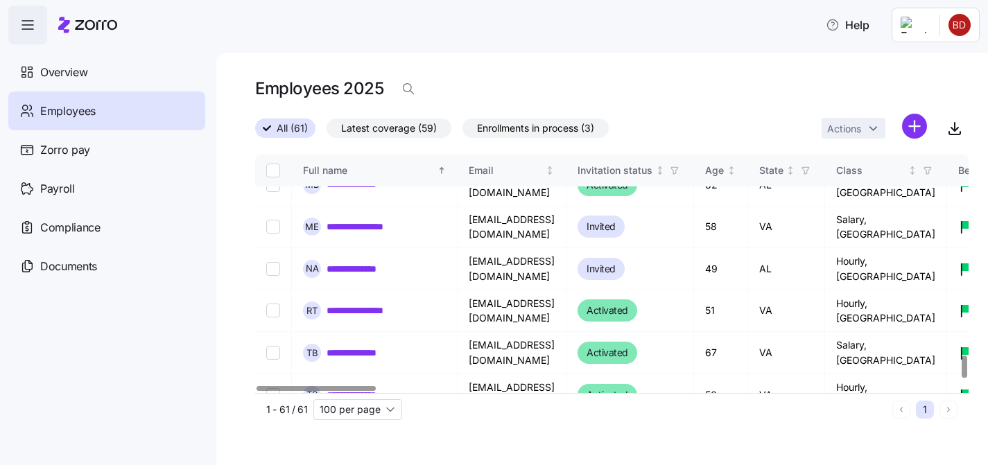
scroll to position [2184, 0]
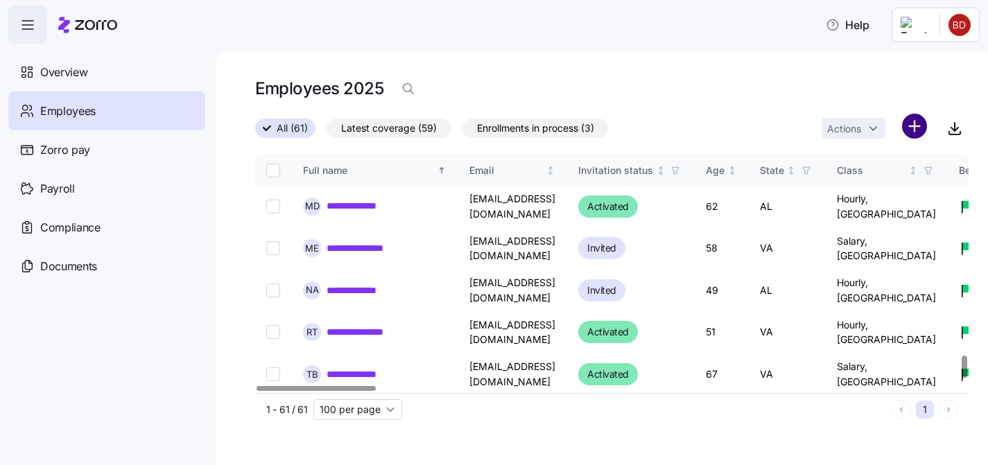
click at [908, 129] on html "**********" at bounding box center [494, 228] width 988 height 457
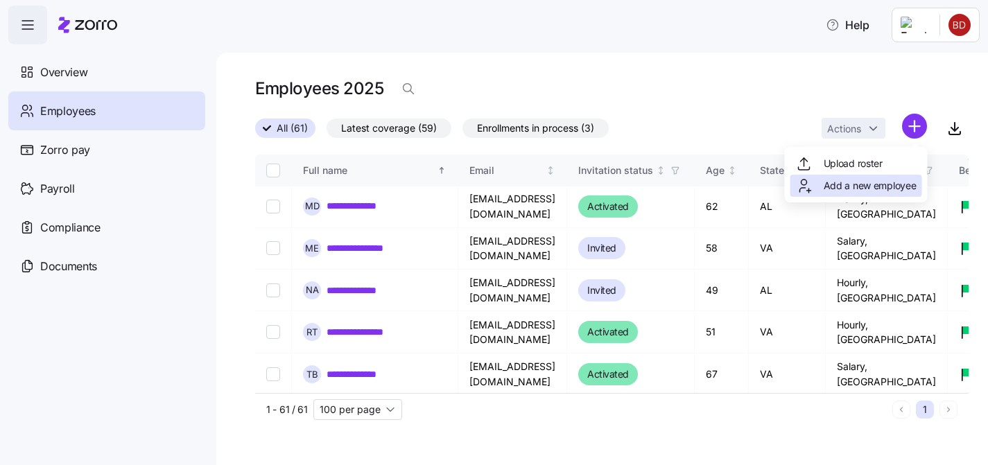
click at [876, 180] on span "Add a new employee" at bounding box center [870, 186] width 93 height 14
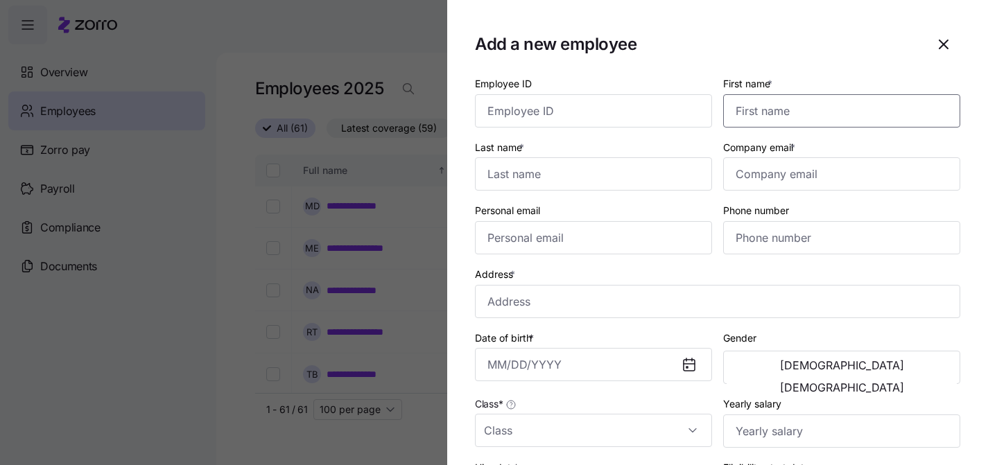
click at [802, 123] on input "First name *" at bounding box center [841, 110] width 237 height 33
type input "[PERSON_NAME]"
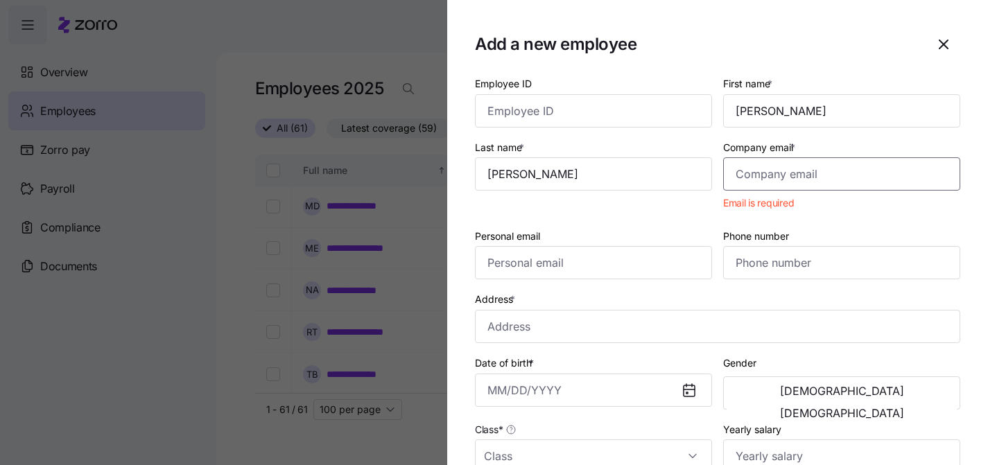
click at [813, 185] on input "Company email *" at bounding box center [841, 173] width 237 height 33
click at [814, 184] on input "Company email *" at bounding box center [841, 173] width 237 height 33
click at [637, 225] on div "Personal email" at bounding box center [593, 254] width 248 height 64
click at [946, 40] on icon "button" at bounding box center [943, 44] width 17 height 17
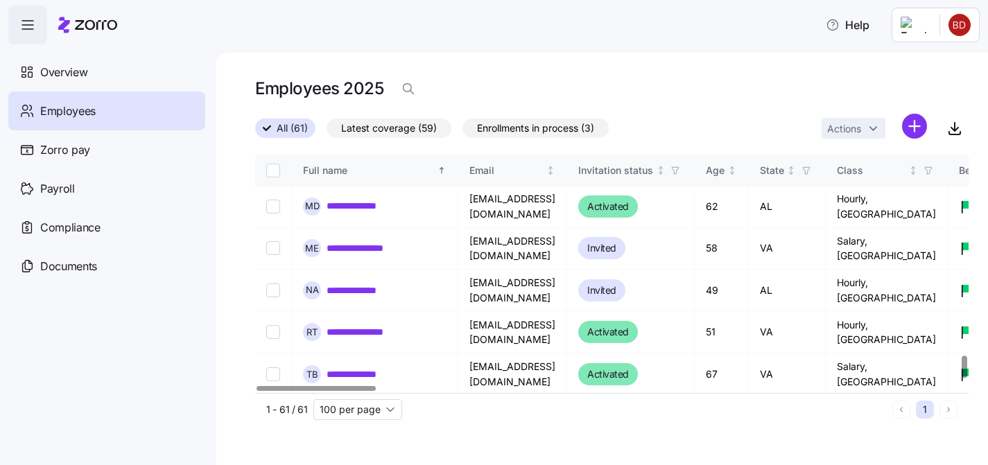
scroll to position [2247, 0]
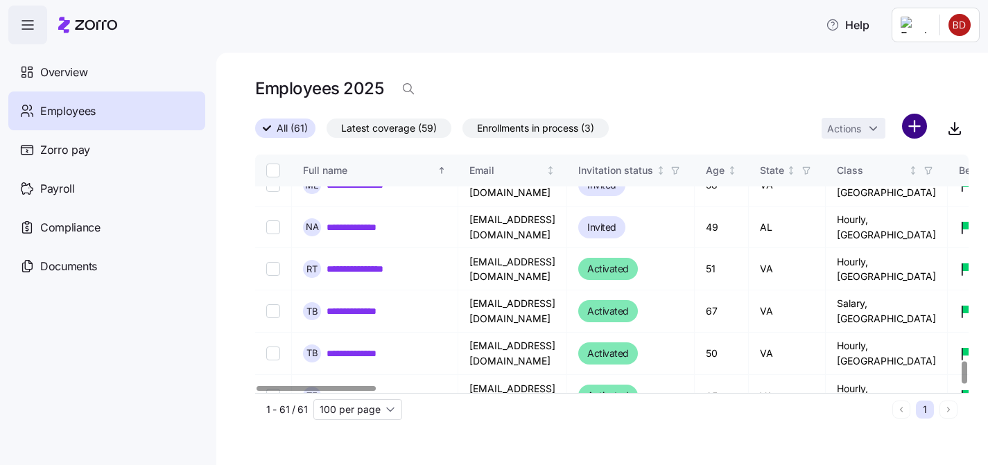
click at [922, 130] on html "**********" at bounding box center [494, 228] width 988 height 457
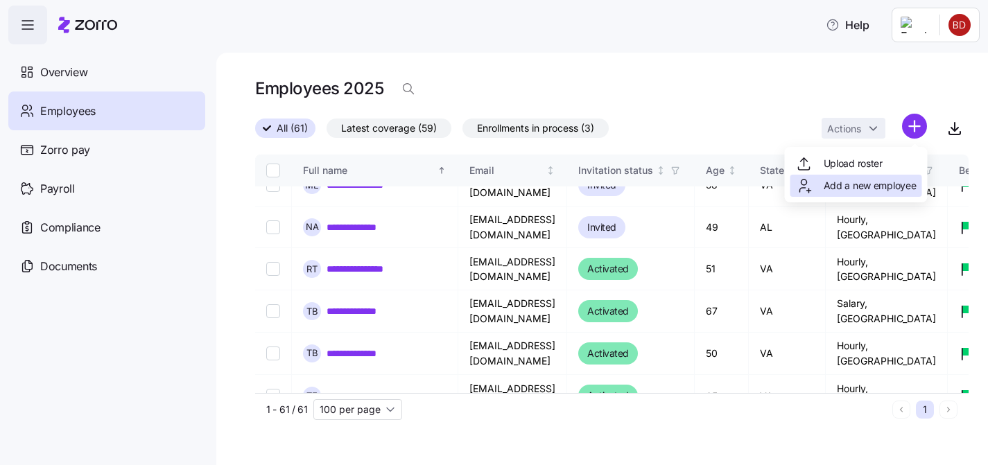
click at [862, 187] on span "Add a new employee" at bounding box center [870, 186] width 93 height 14
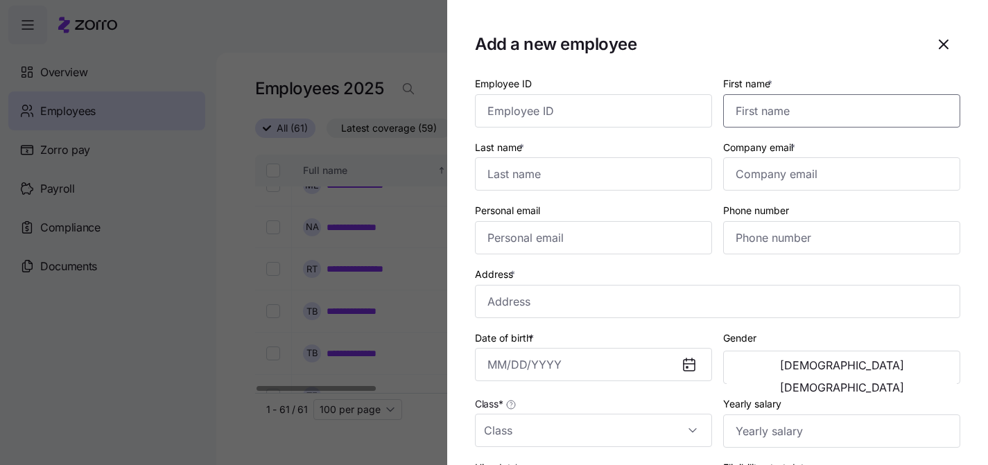
click at [804, 107] on input "First name *" at bounding box center [841, 110] width 237 height 33
type input "[PERSON_NAME]"
click at [589, 180] on input "Last name *" at bounding box center [593, 173] width 237 height 33
type input "[PERSON_NAME]"
